Goal: Navigation & Orientation: Find specific page/section

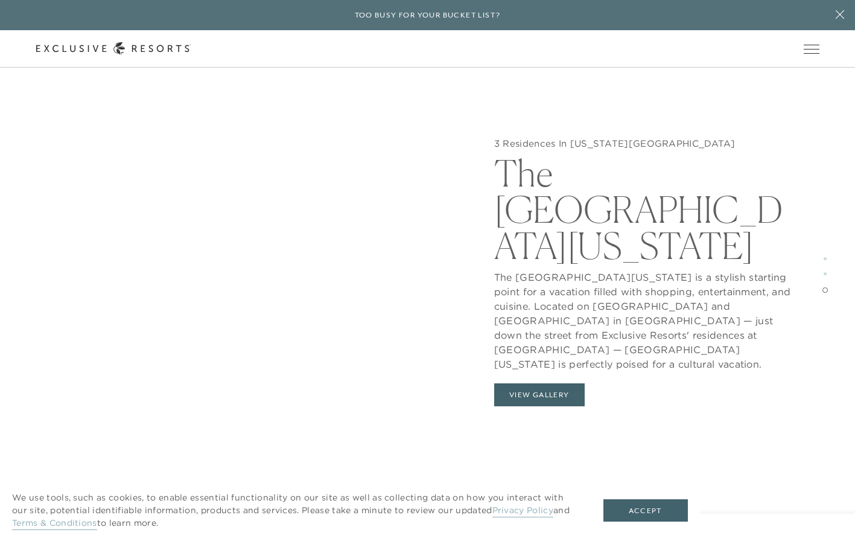
scroll to position [2695, 0]
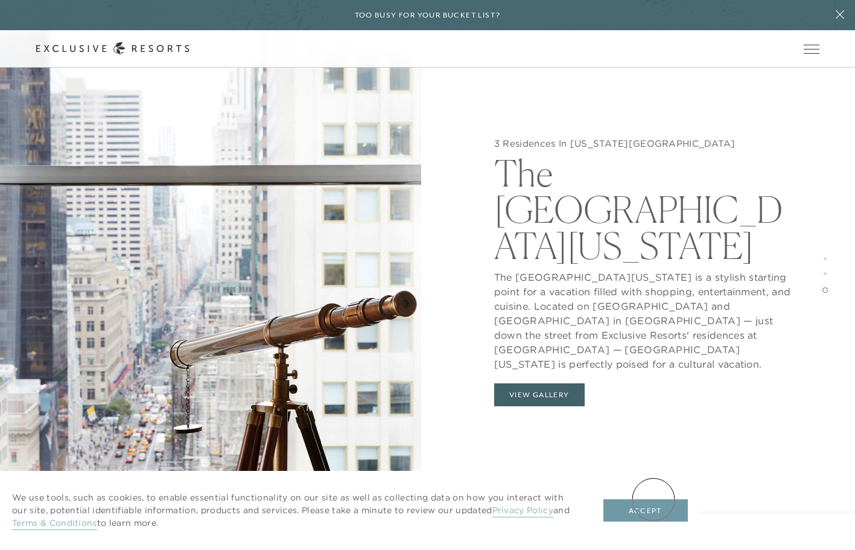
click at [654, 499] on button "Accept" at bounding box center [645, 510] width 84 height 23
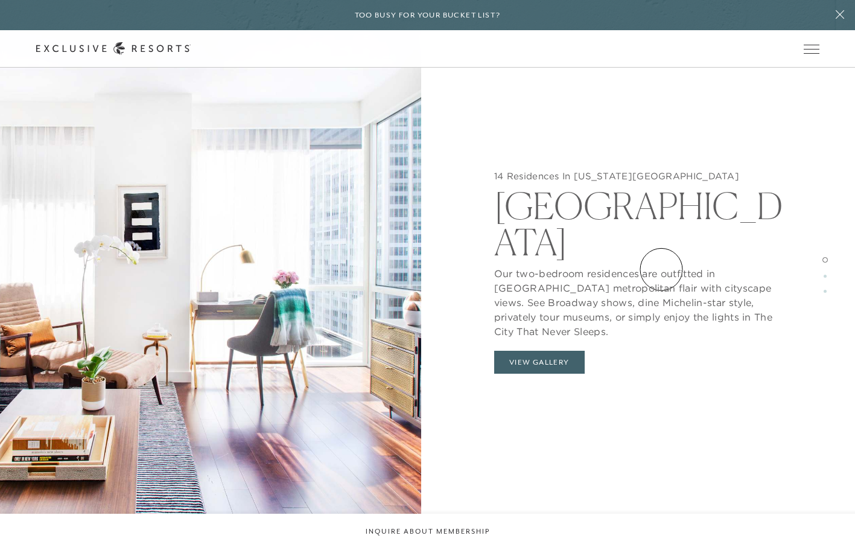
scroll to position [0, 0]
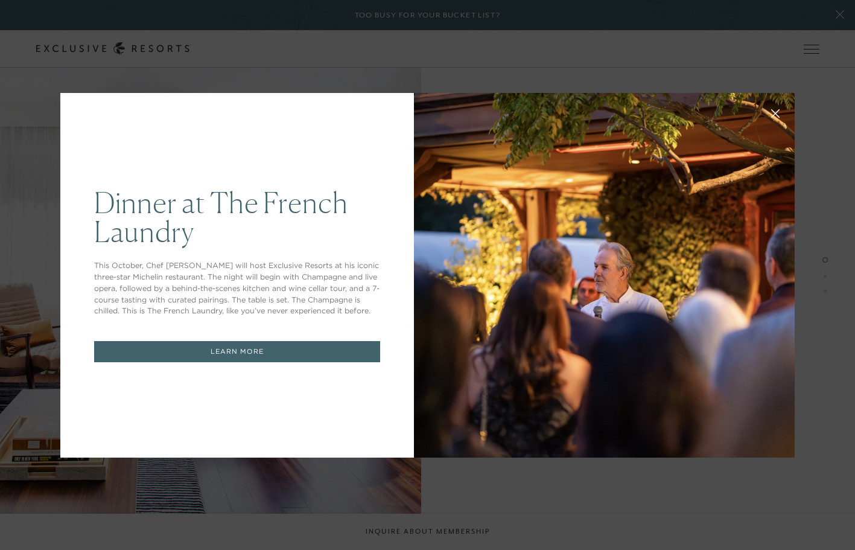
click at [814, 69] on div "Dinner at The French Laundry This October, Chef Thomas Keller will host Exclusi…" at bounding box center [427, 275] width 855 height 550
click at [361, 480] on div "Dinner at The French Laundry This October, Chef Thomas Keller will host Exclusi…" at bounding box center [427, 275] width 855 height 550
click at [372, 486] on div "Dinner at The French Laundry This October, Chef Thomas Keller will host Exclusi…" at bounding box center [427, 275] width 855 height 550
click at [839, 7] on div "Dinner at The French Laundry This October, Chef Thomas Keller will host Exclusi…" at bounding box center [427, 275] width 855 height 550
click at [839, 16] on div "Dinner at The French Laundry This October, Chef Thomas Keller will host Exclusi…" at bounding box center [427, 275] width 855 height 550
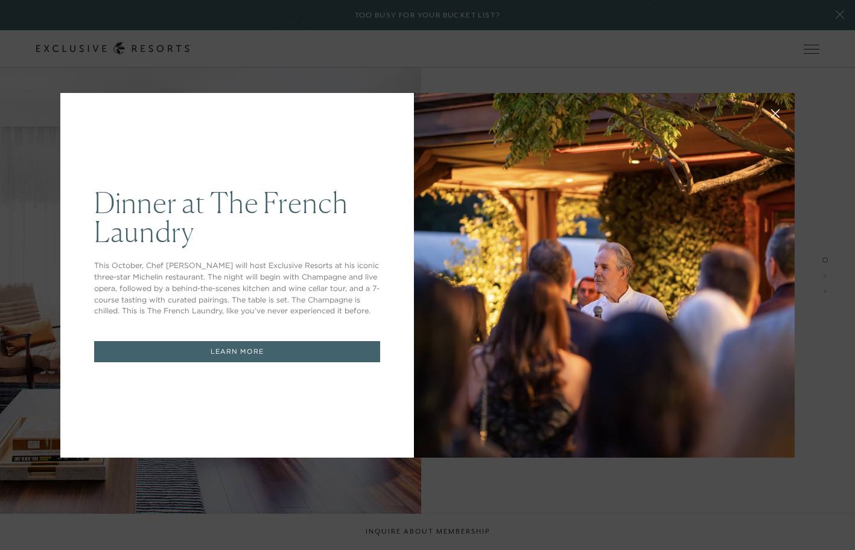
click at [779, 109] on icon at bounding box center [775, 113] width 9 height 9
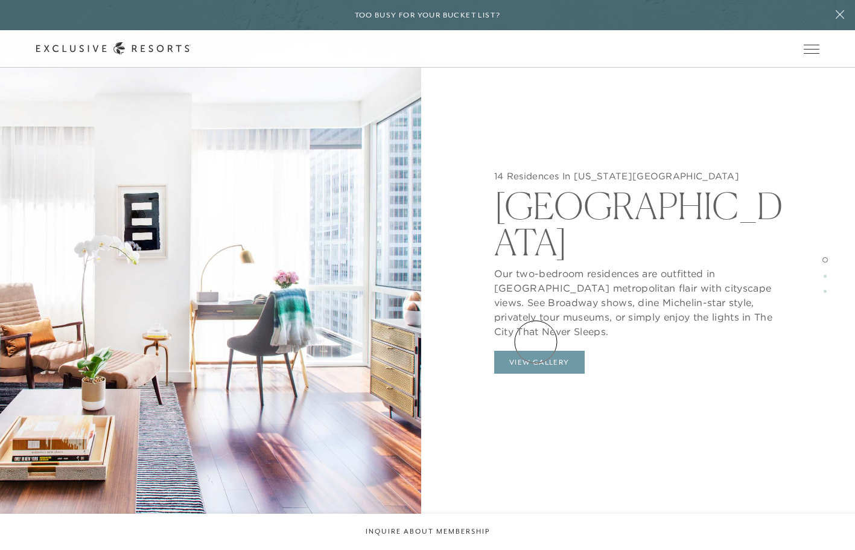
click at [536, 351] on button "View Gallery" at bounding box center [539, 362] width 91 height 23
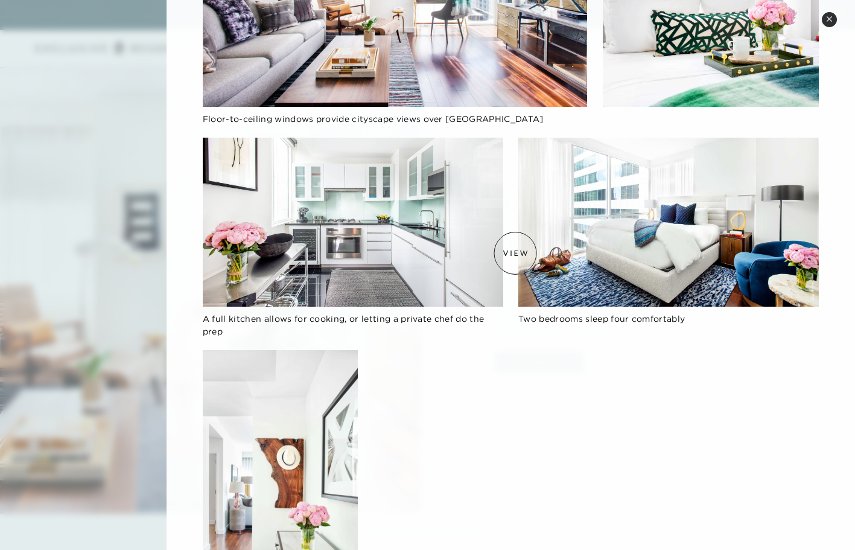
scroll to position [395, 0]
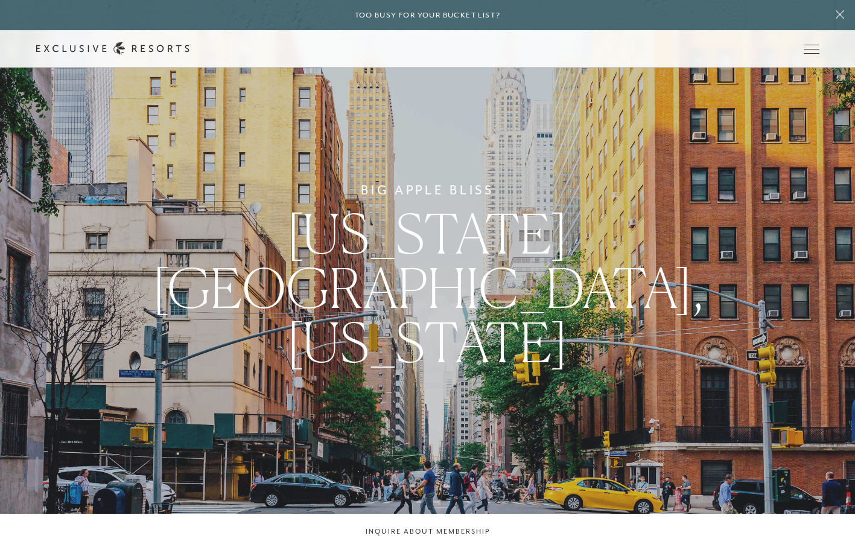
click at [783, 16] on header "Skip to main content Too busy for your bucket list? Not a bucket list. A bluepr…" at bounding box center [427, 34] width 855 height 68
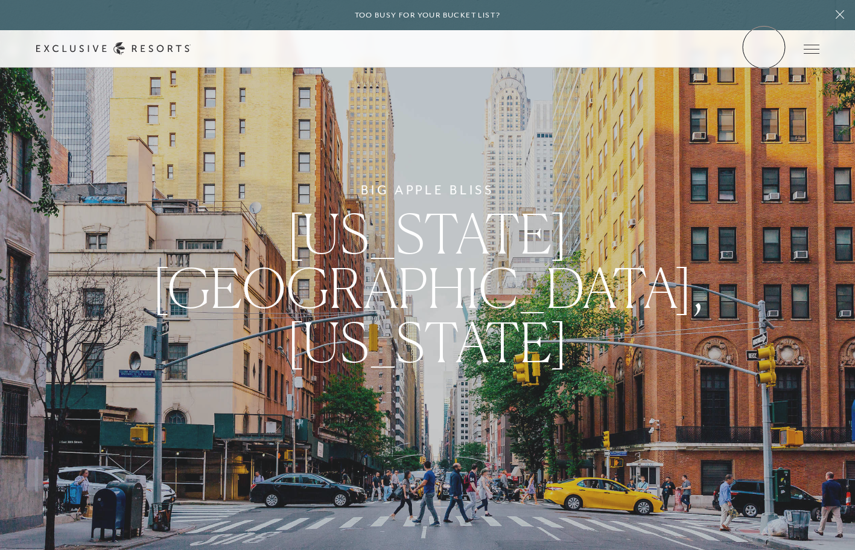
click at [0, 0] on link "Member Login" at bounding box center [0, 0] width 0 height 0
